Goal: Information Seeking & Learning: Learn about a topic

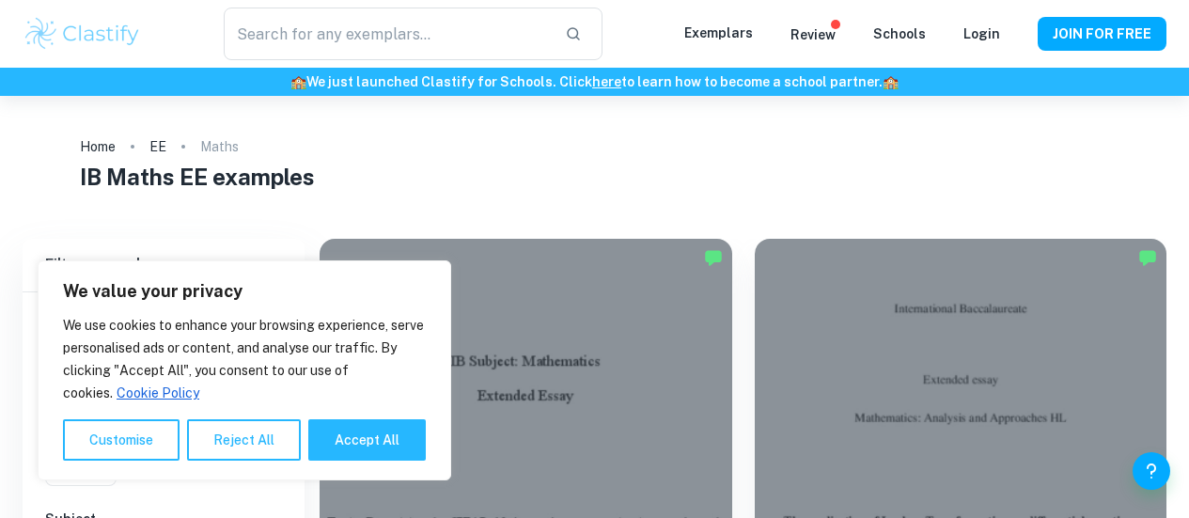
scroll to position [164, 0]
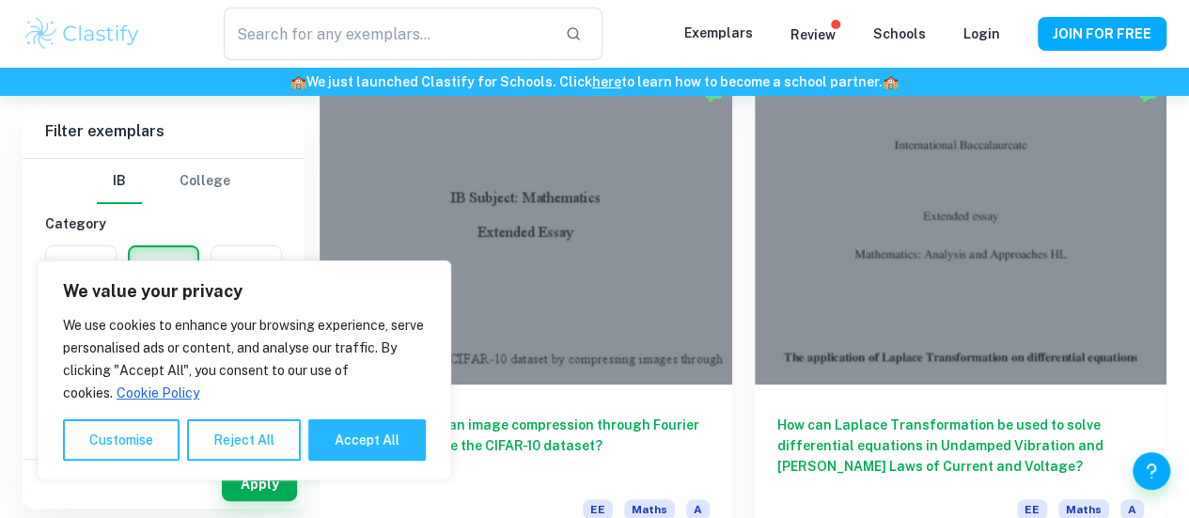
click at [777, 414] on h6 "How can Laplace Transformation be used to solve differential equations in Undam…" at bounding box center [960, 445] width 367 height 62
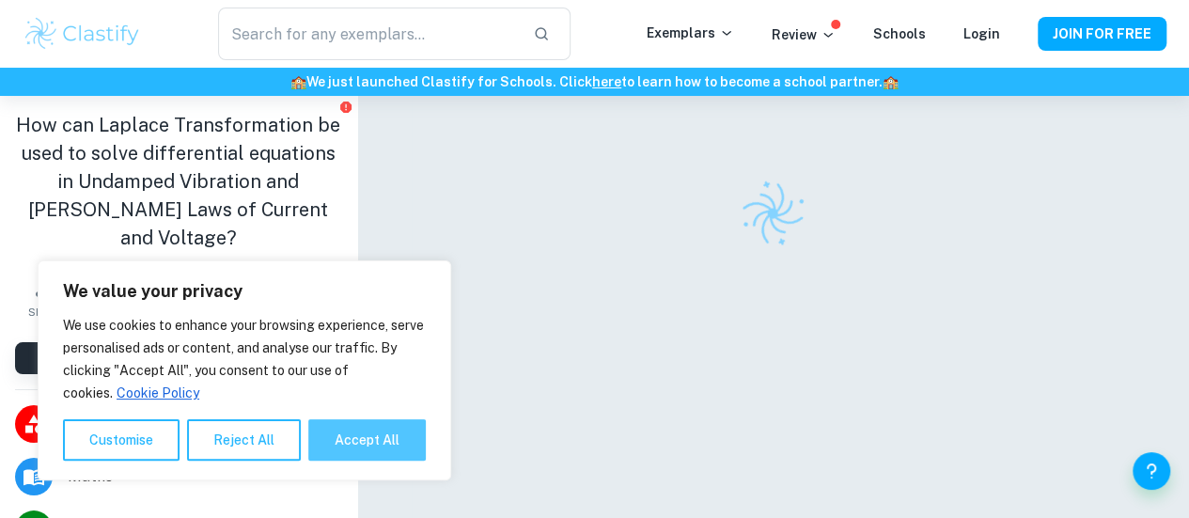
click at [353, 452] on button "Accept All" at bounding box center [366, 439] width 117 height 41
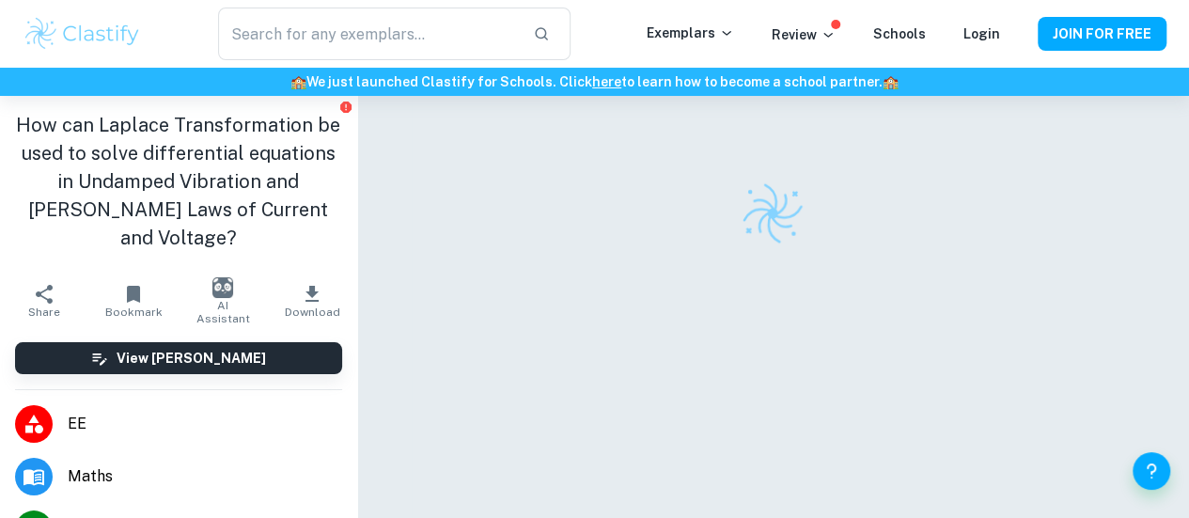
checkbox input "true"
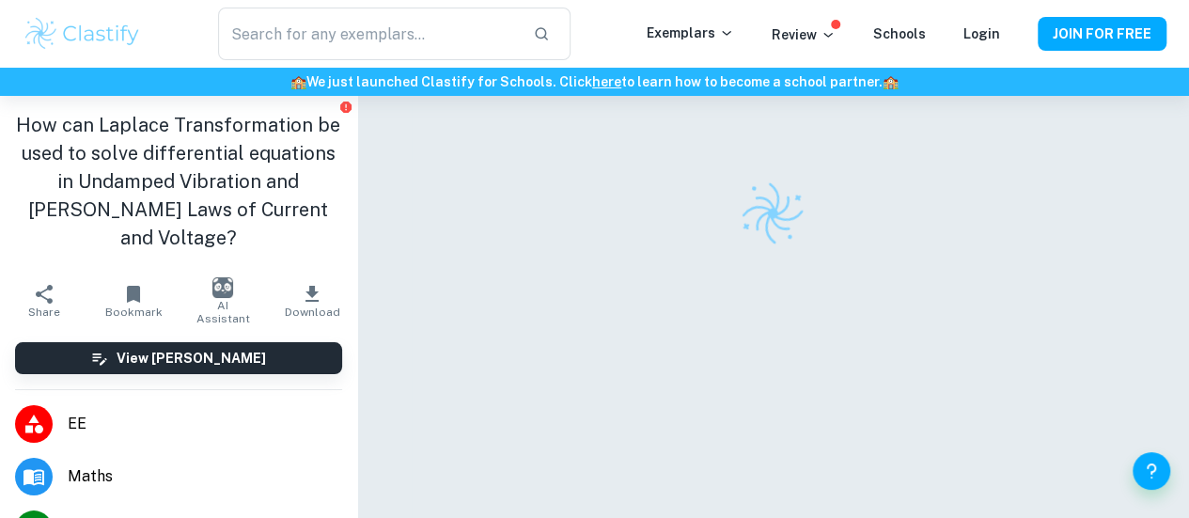
click at [367, 425] on div "Correct Criterion A The essay is predominantly focused on the analysis of prima…" at bounding box center [773, 339] width 833 height 487
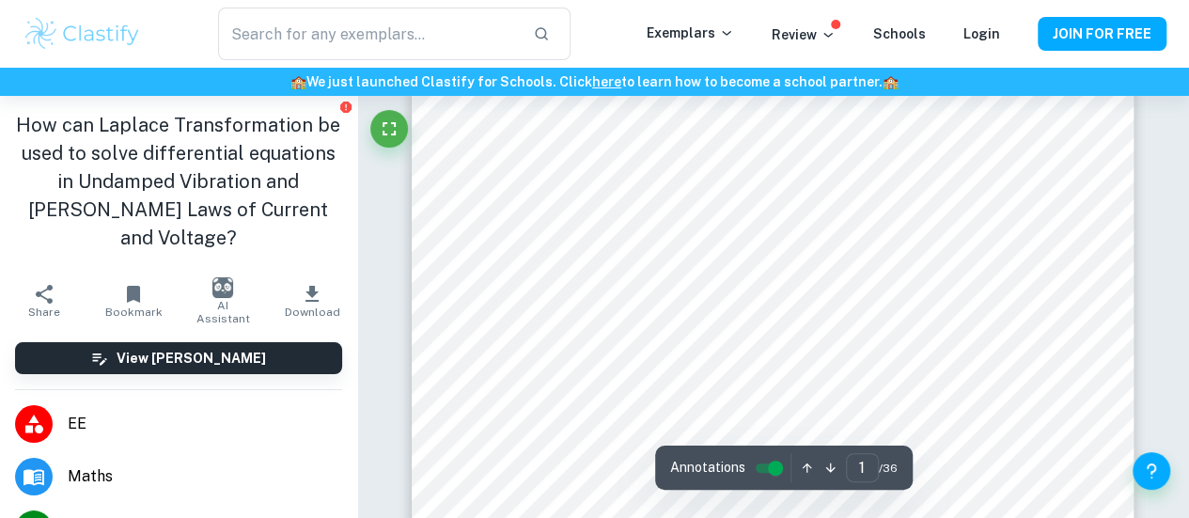
scroll to position [591, 0]
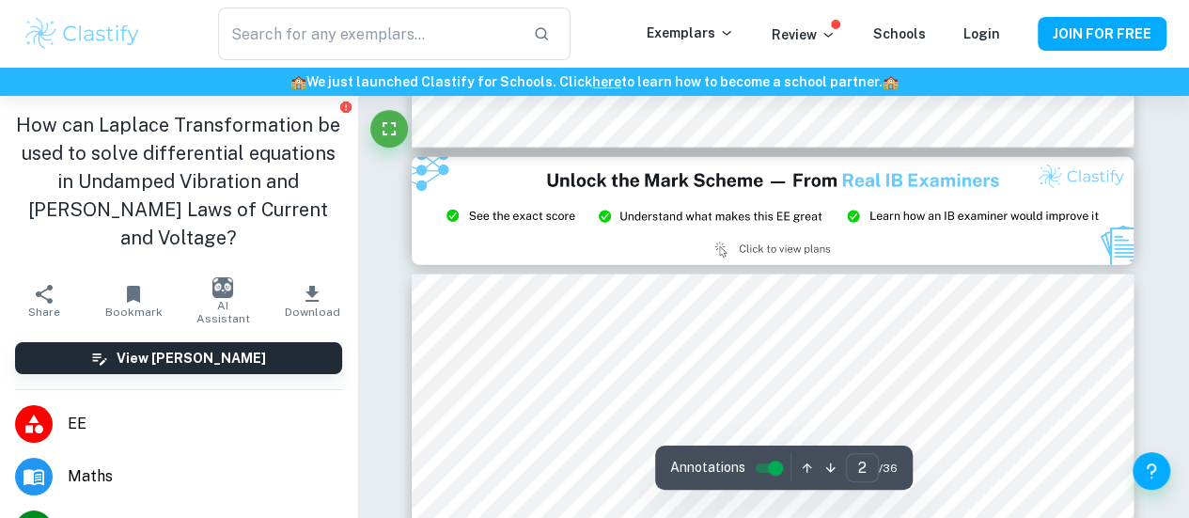
type input "3"
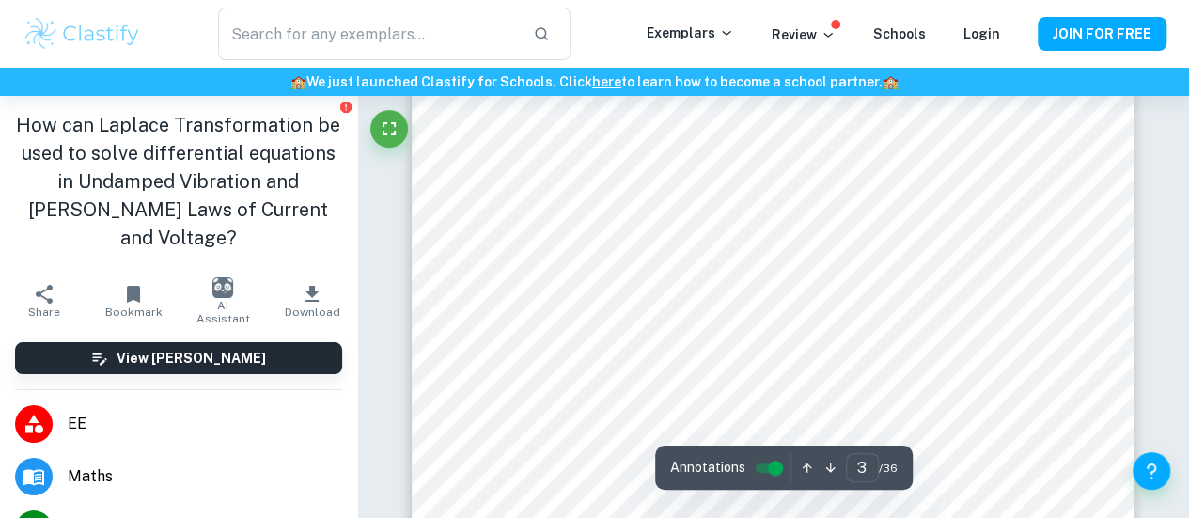
scroll to position [2441, 0]
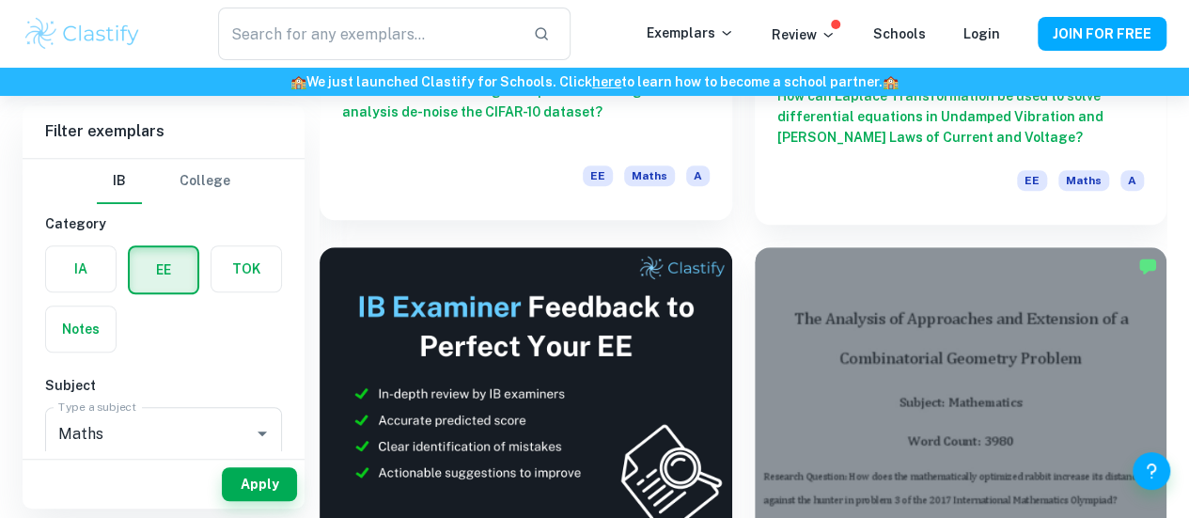
scroll to position [494, 0]
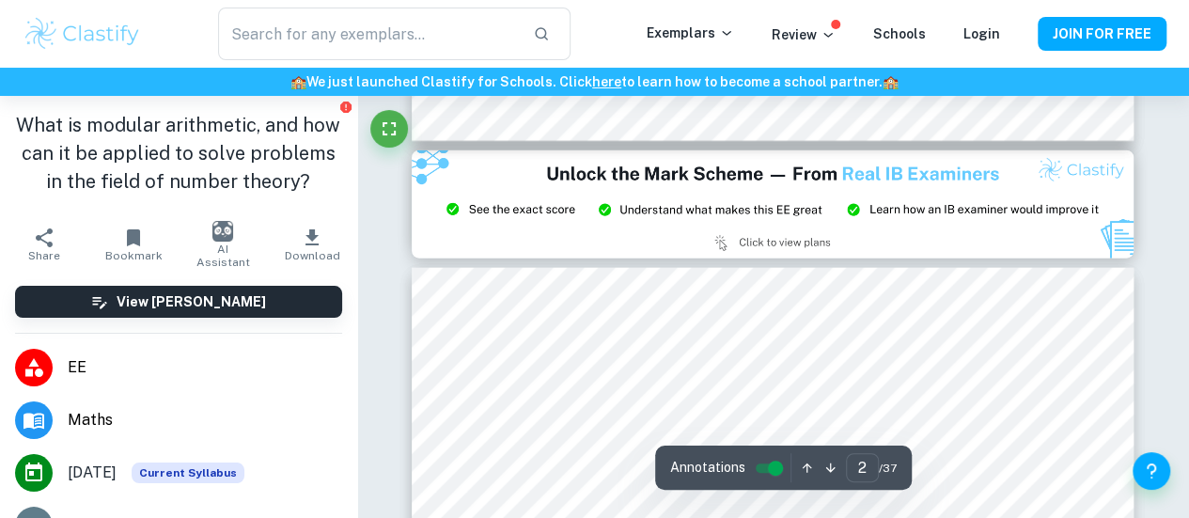
scroll to position [2143, 0]
type input "3"
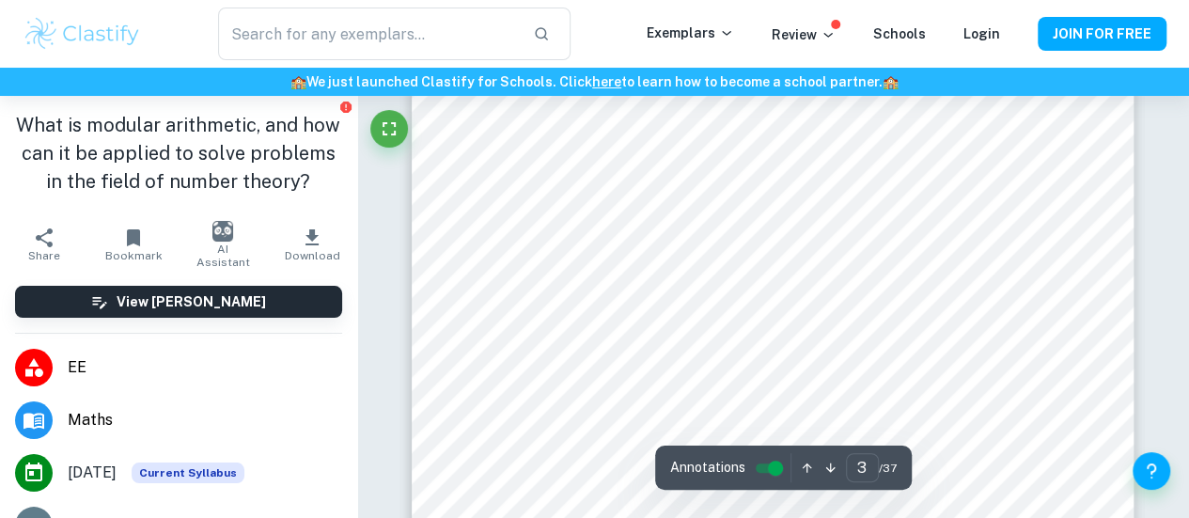
scroll to position [2373, 0]
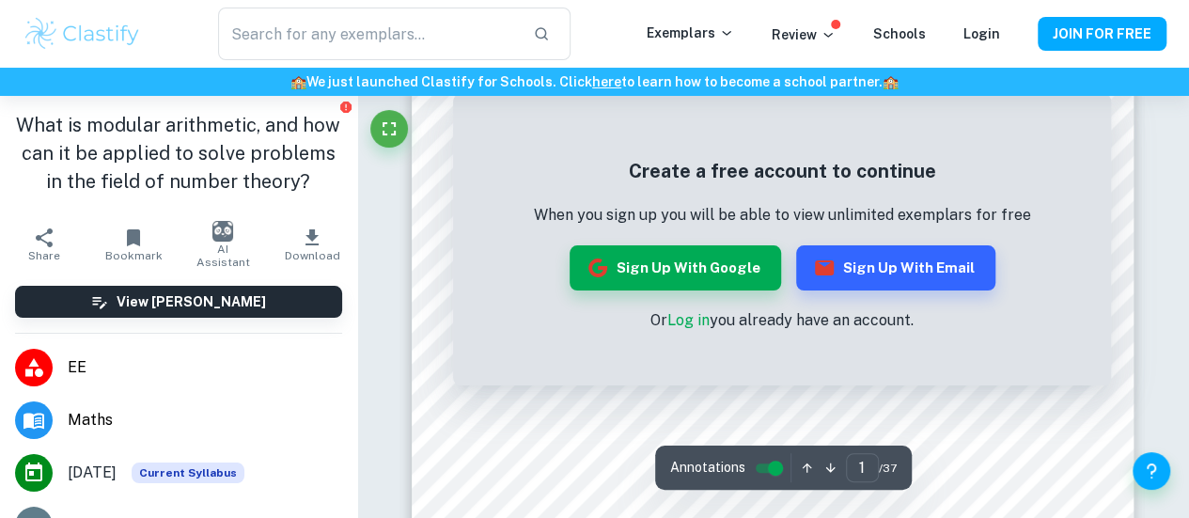
scroll to position [219, 0]
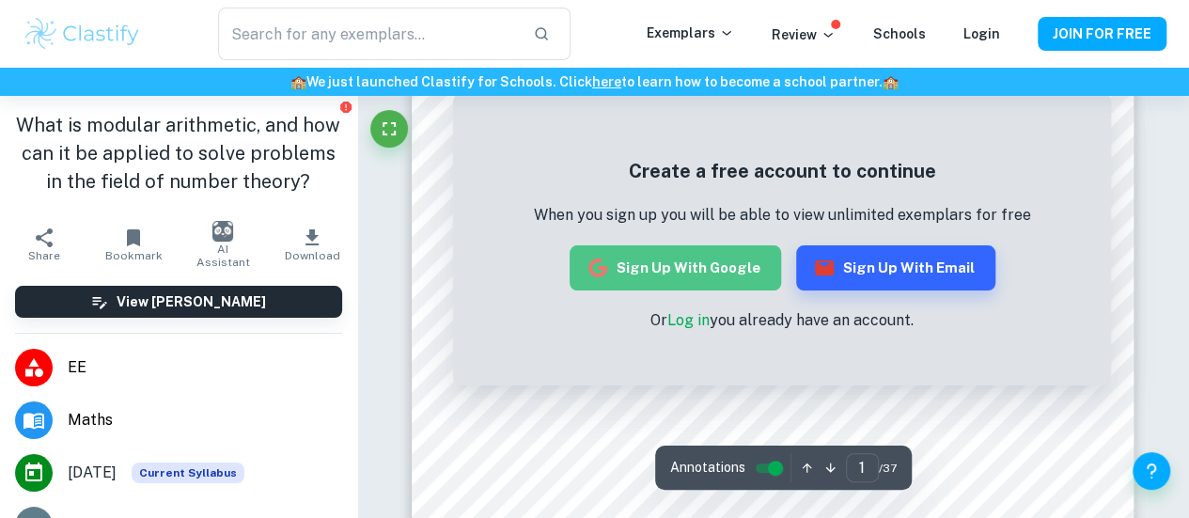
click at [729, 284] on button "Sign up with Google" at bounding box center [675, 267] width 211 height 45
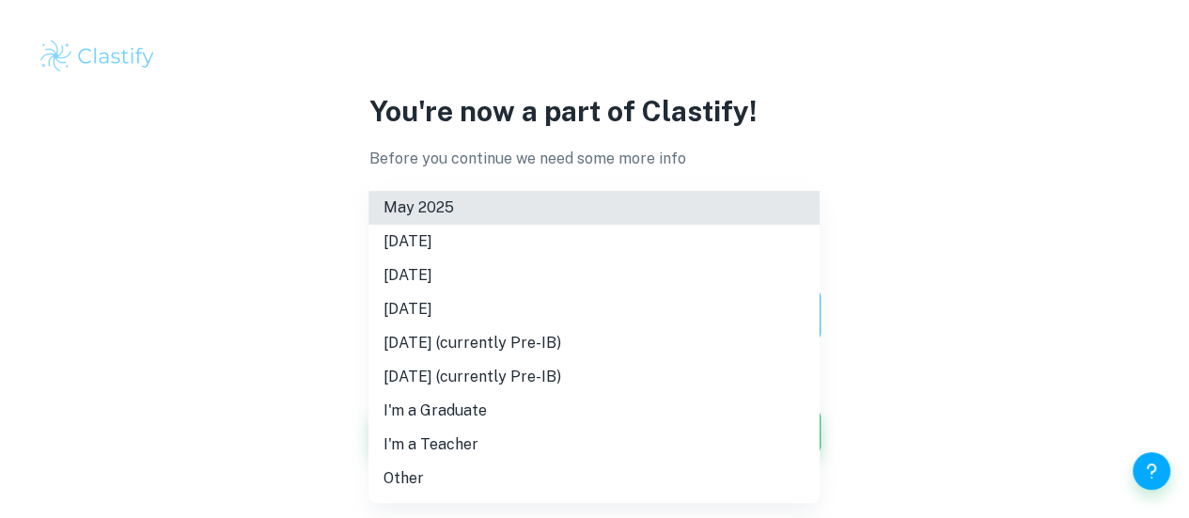
click at [613, 335] on body "We value your privacy We use cookies to enhance your browsing experience, serve…" at bounding box center [594, 259] width 1189 height 518
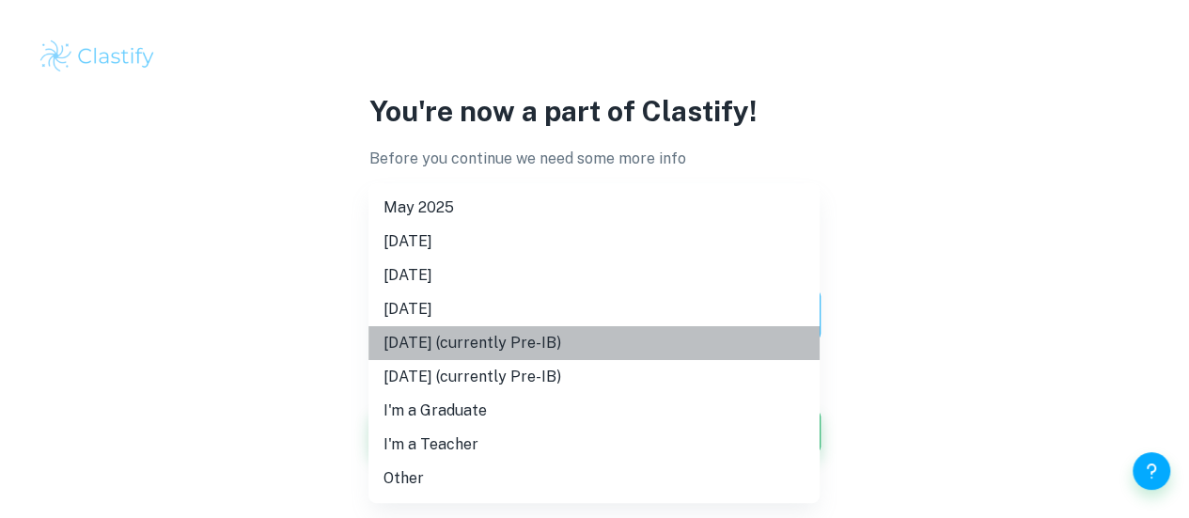
click at [541, 342] on li "May 2027 (currently Pre-IB)" at bounding box center [593, 343] width 451 height 34
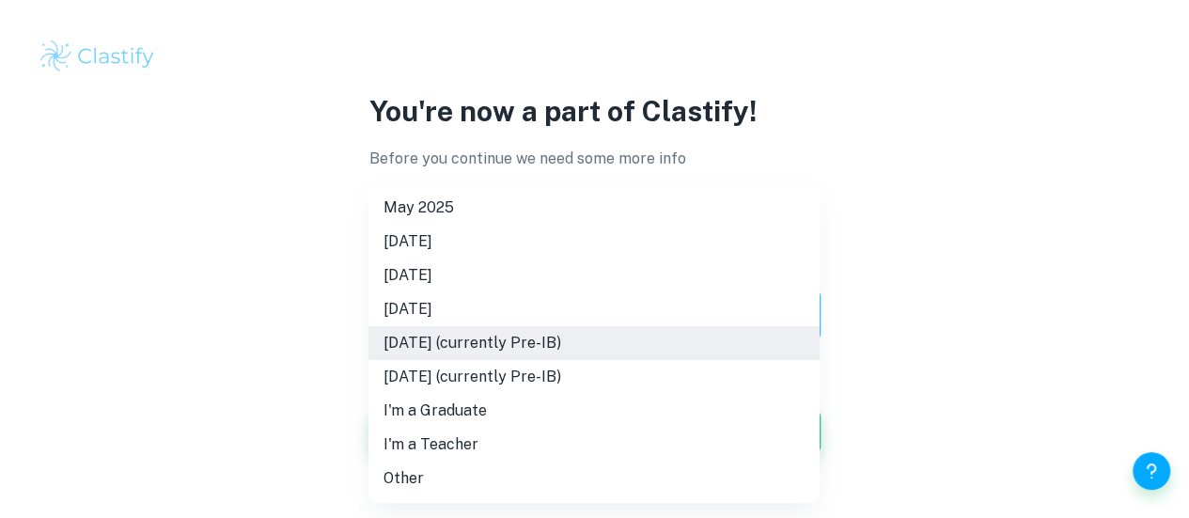
click at [560, 304] on body "We value your privacy We use cookies to enhance your browsing experience, serve…" at bounding box center [594, 259] width 1189 height 518
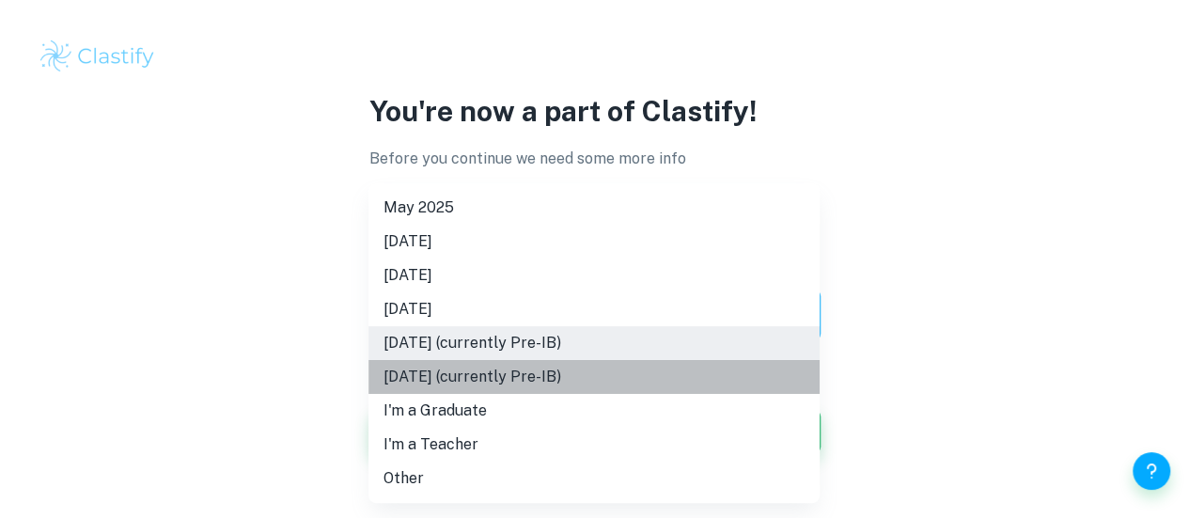
click at [536, 392] on li "November 2027 (currently Pre-IB)" at bounding box center [593, 377] width 451 height 34
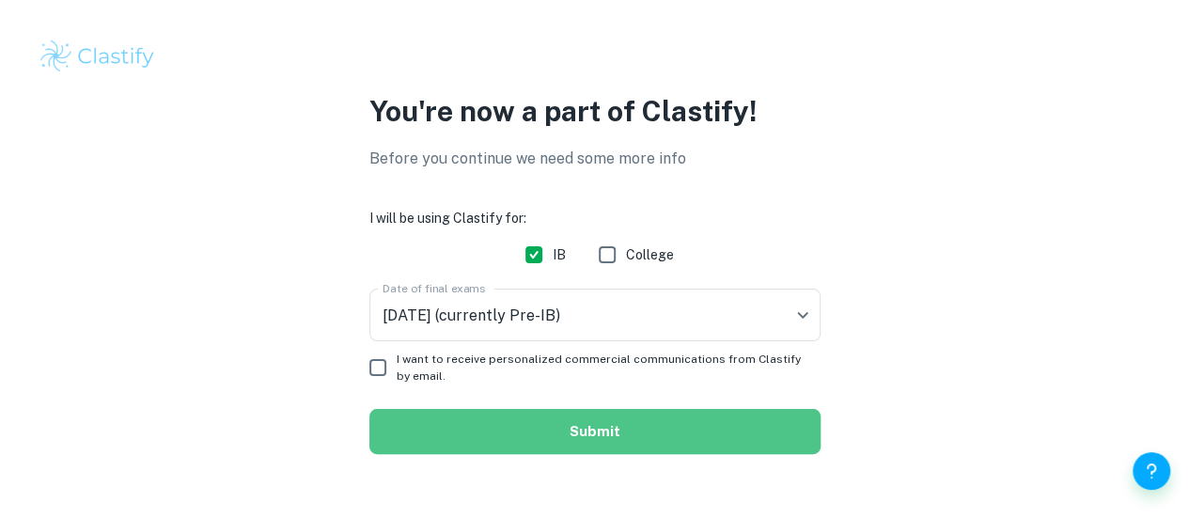
click at [490, 454] on button "Submit" at bounding box center [594, 431] width 451 height 45
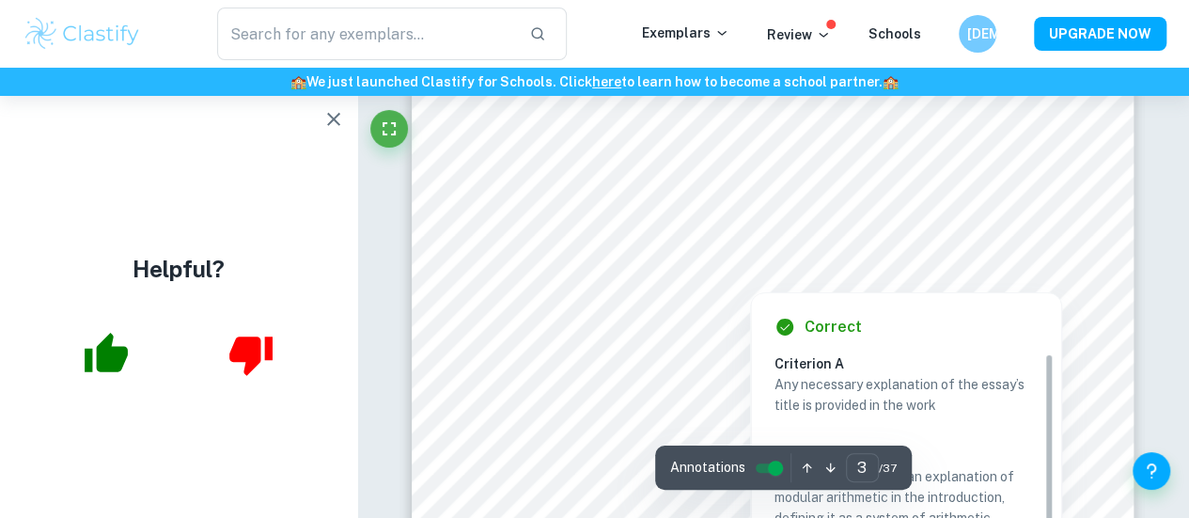
scroll to position [2940, 0]
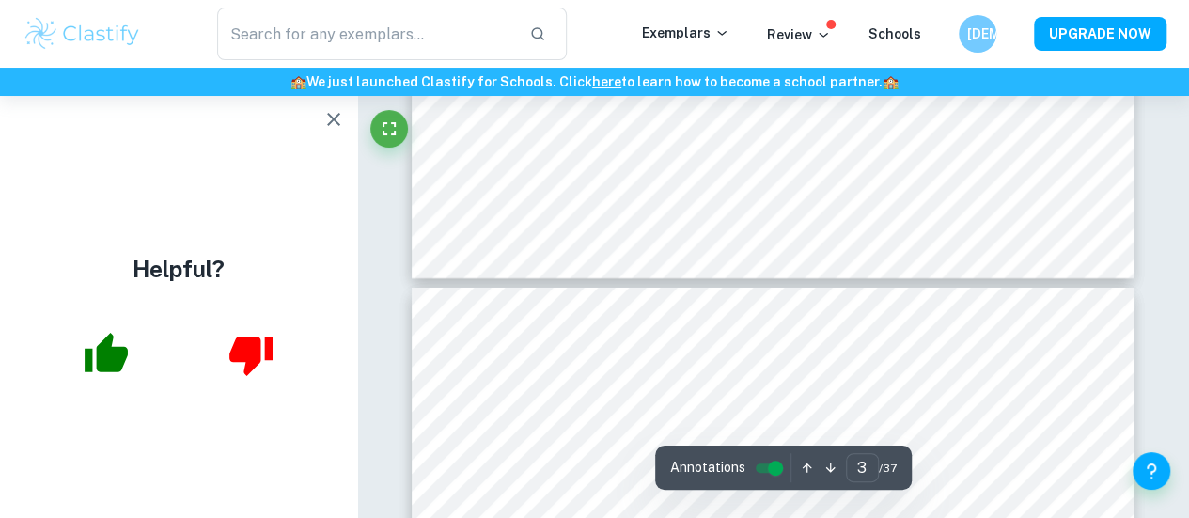
type input "4"
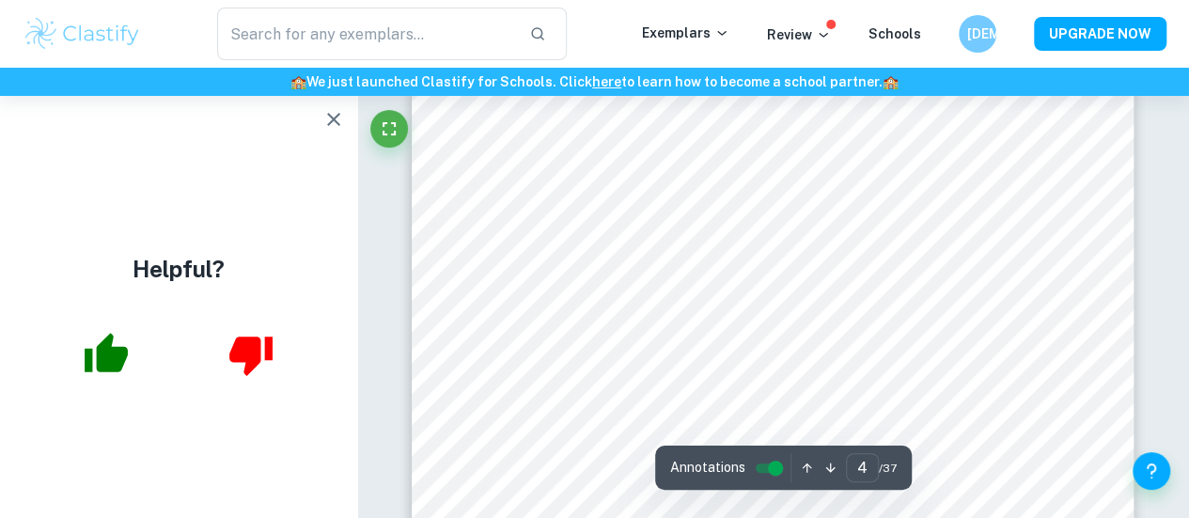
scroll to position [3405, 0]
